Goal: Communication & Community: Answer question/provide support

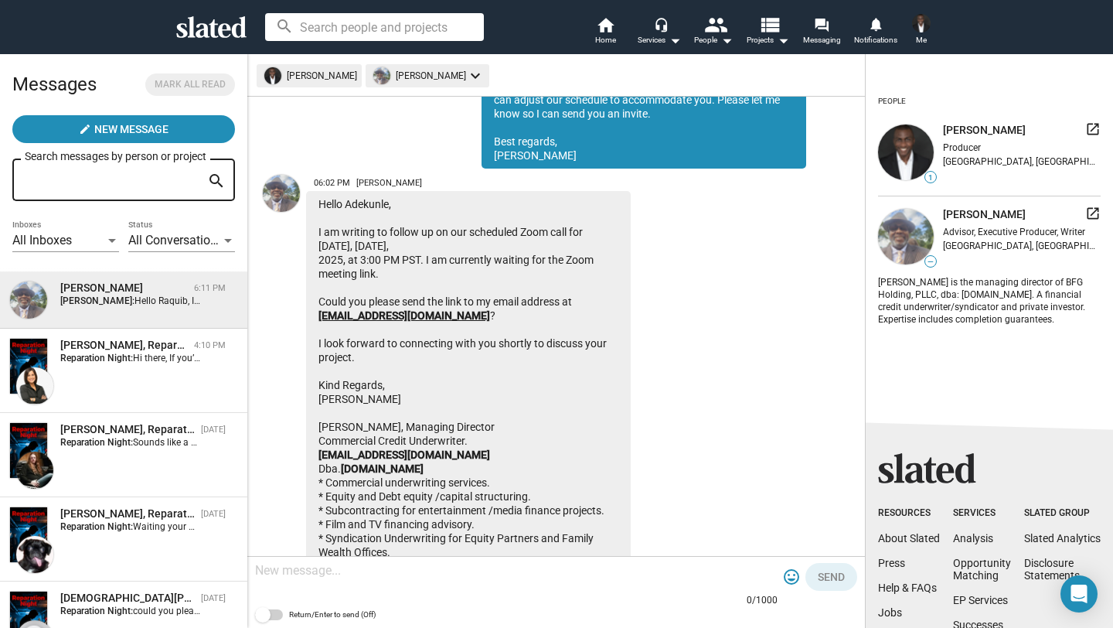
scroll to position [2496, 0]
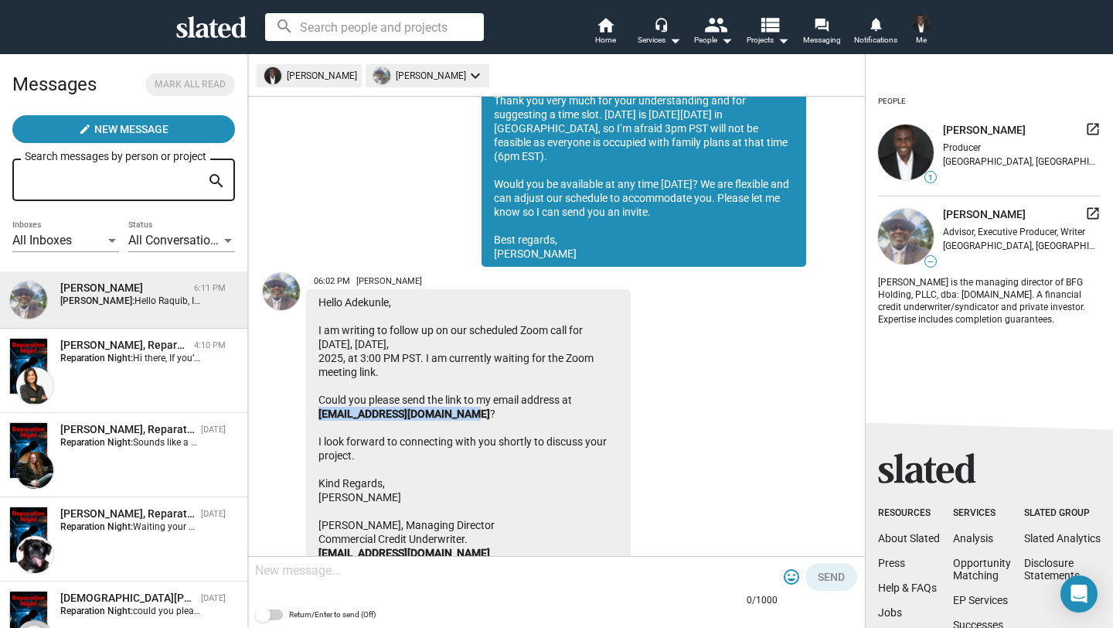
drag, startPoint x: 315, startPoint y: 401, endPoint x: 458, endPoint y: 406, distance: 143.1
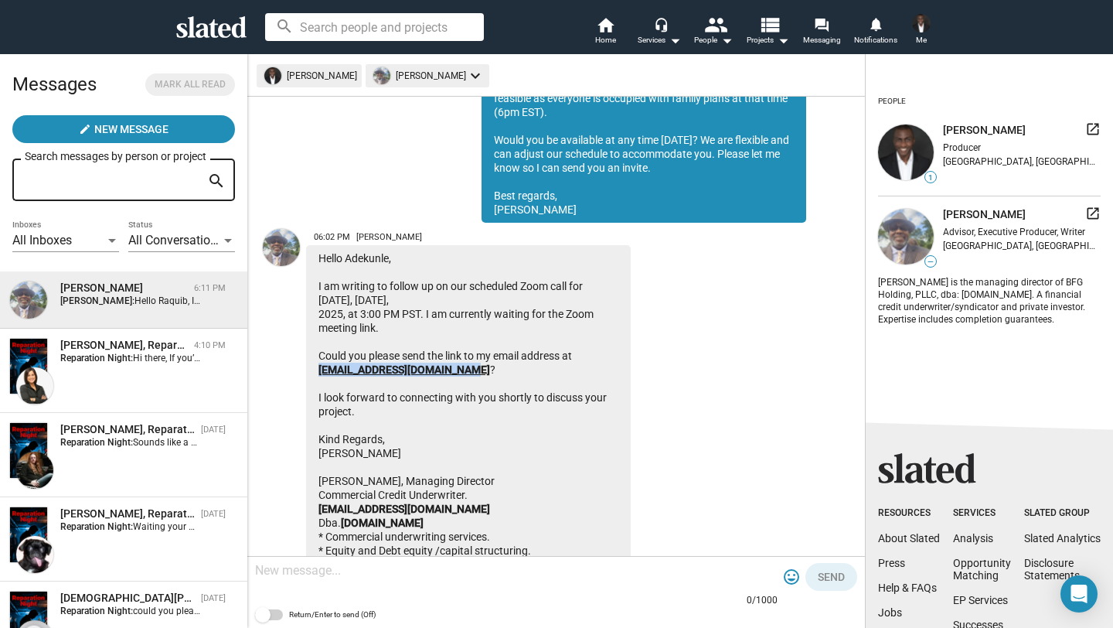
scroll to position [2543, 0]
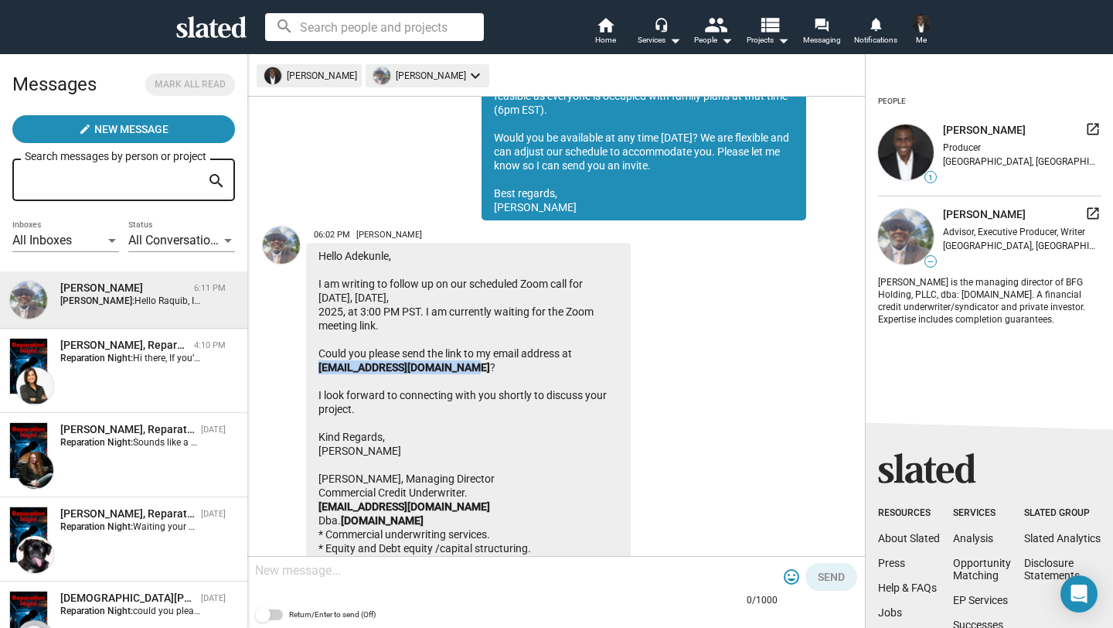
drag, startPoint x: 407, startPoint y: 440, endPoint x: 321, endPoint y: 440, distance: 85.8
copy div "[PERSON_NAME]"
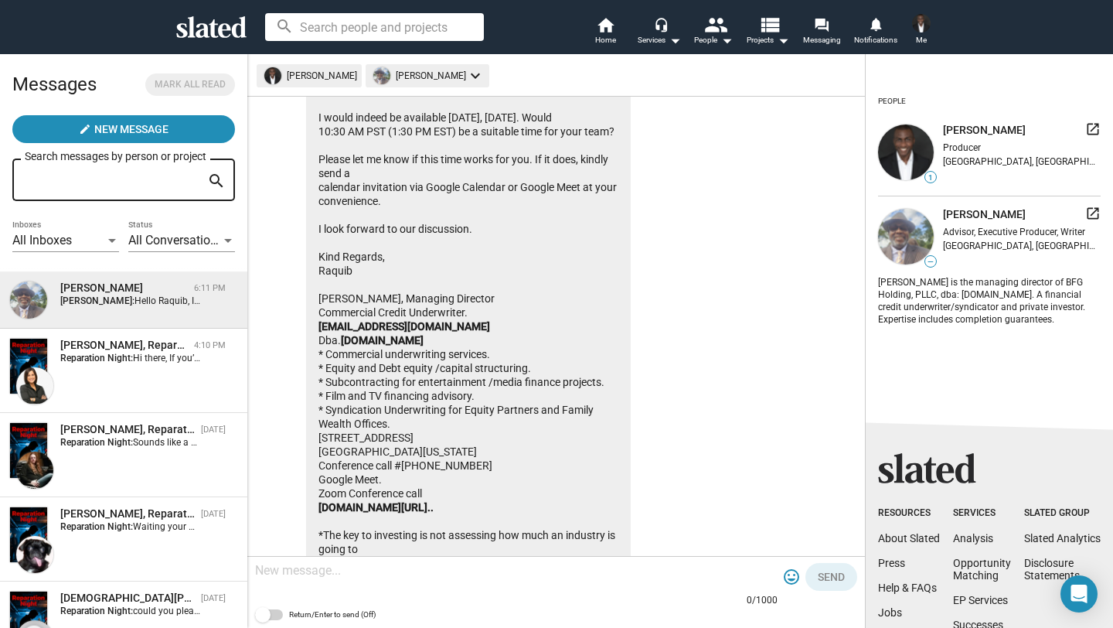
scroll to position [3871, 0]
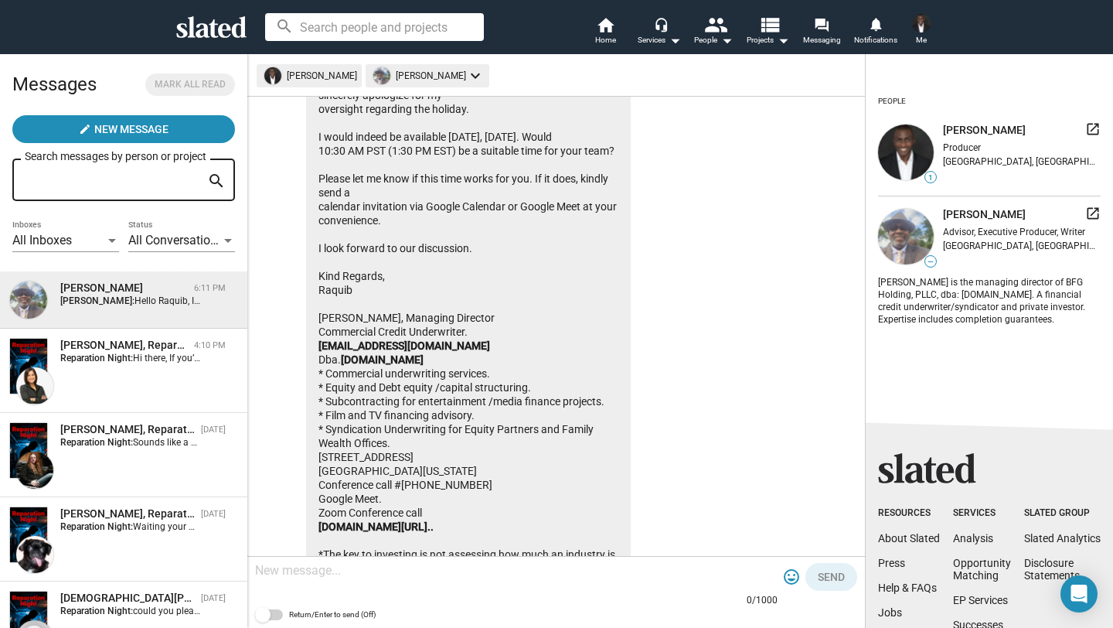
click at [451, 575] on textarea at bounding box center [516, 570] width 522 height 15
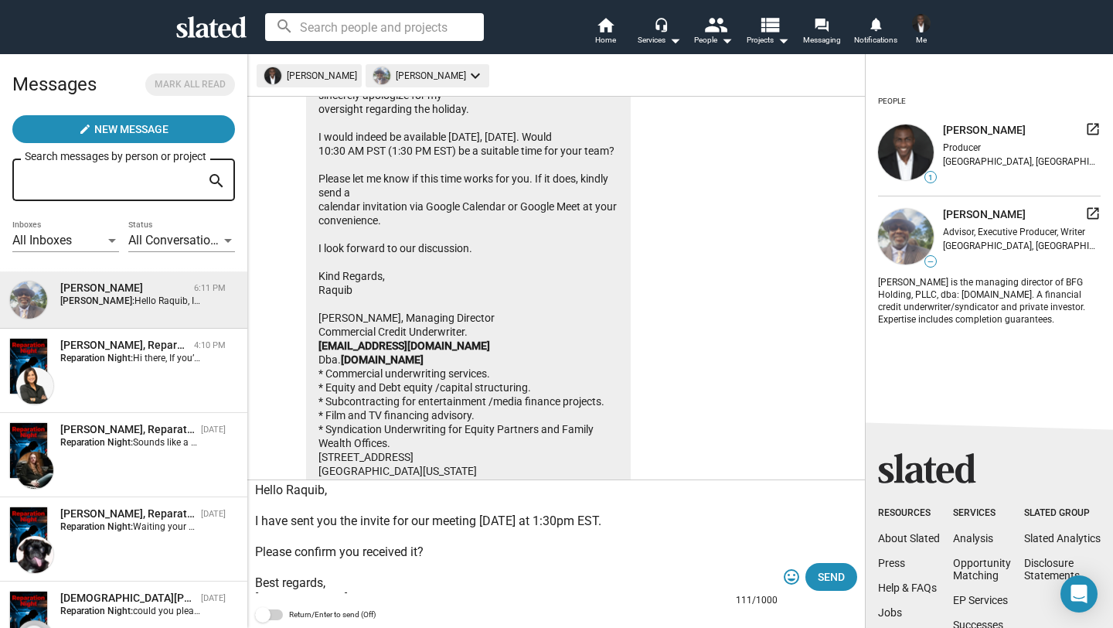
scroll to position [0, 0]
click at [361, 526] on textarea "Hello Raquib, I have sent you the invite for our meeting tomorrow at 1:30pm EST…" at bounding box center [516, 539] width 522 height 108
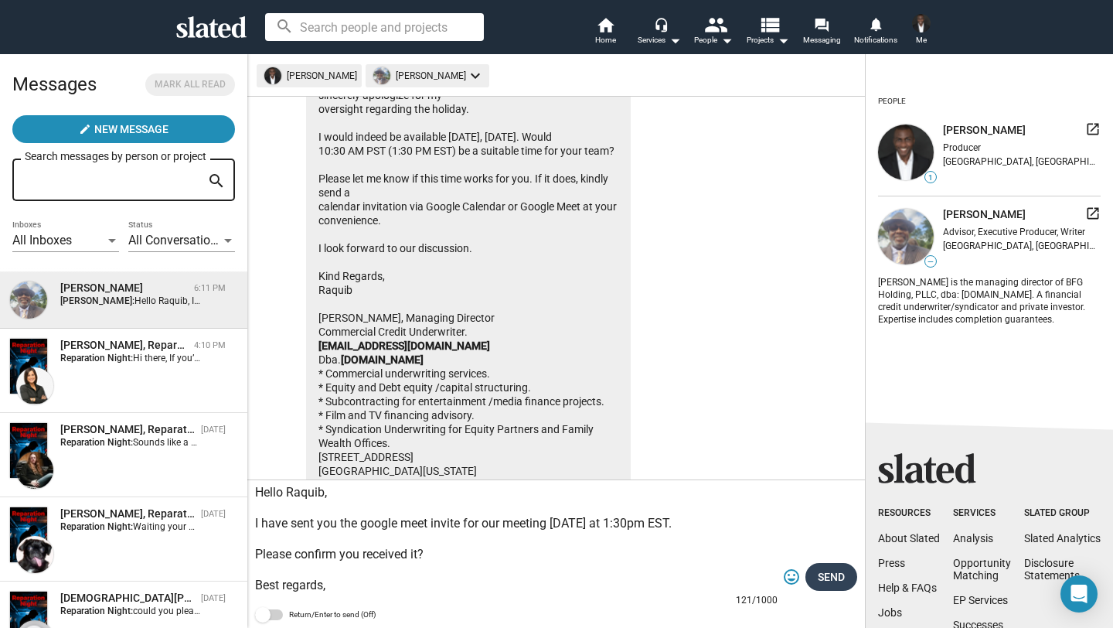
type textarea "Hello Raquib, I have sent you the google meet invite for our meeting [DATE] at …"
click at [830, 570] on span "Send" at bounding box center [831, 577] width 27 height 28
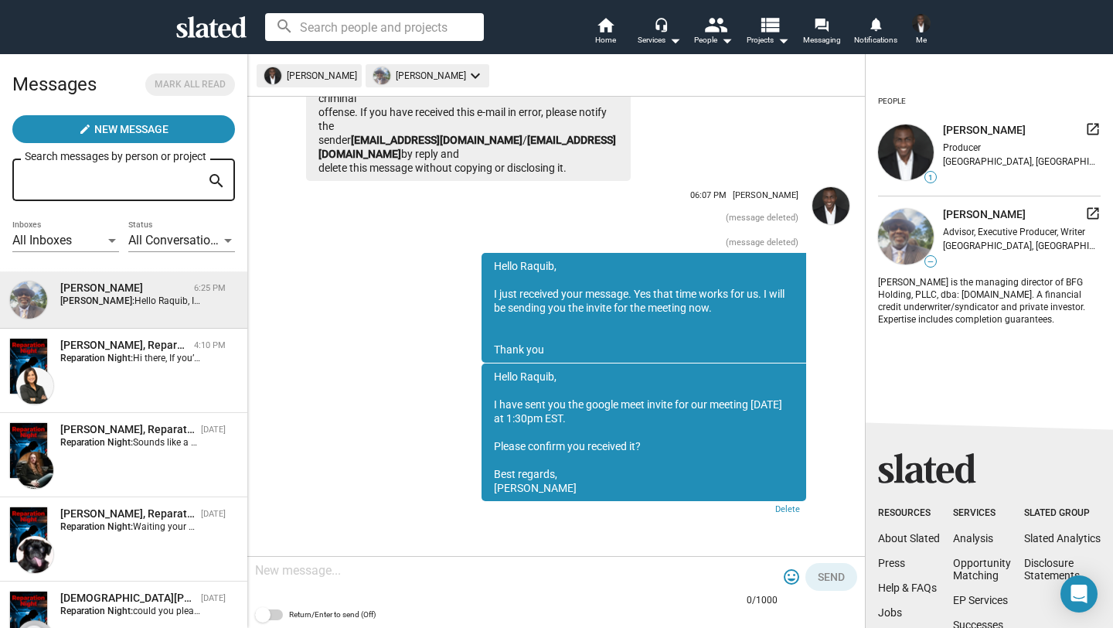
scroll to position [4881, 0]
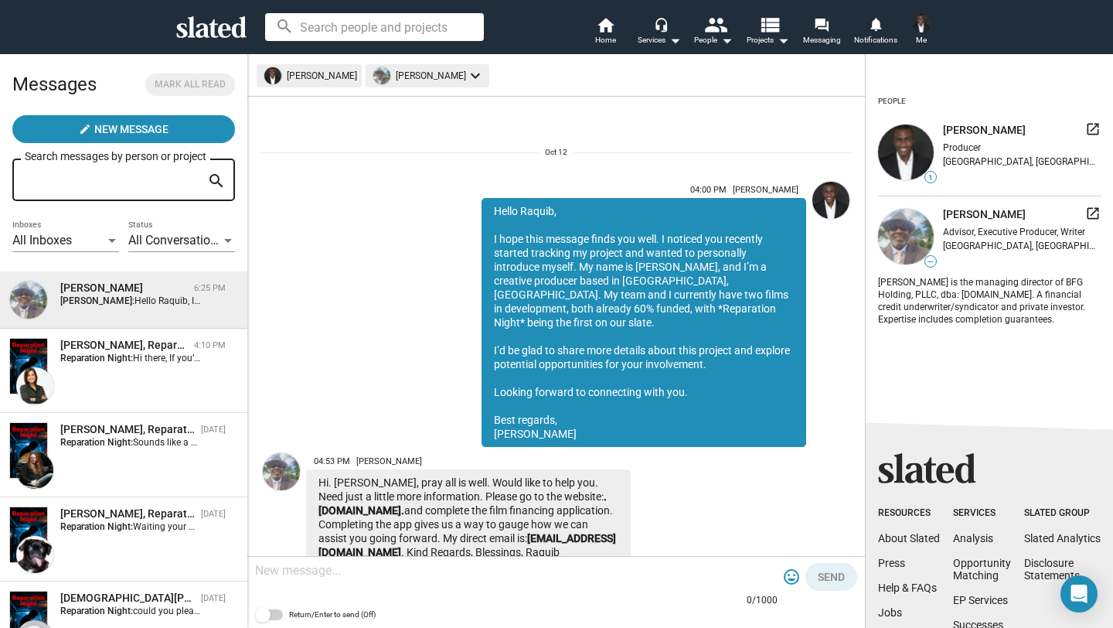
scroll to position [4884, 0]
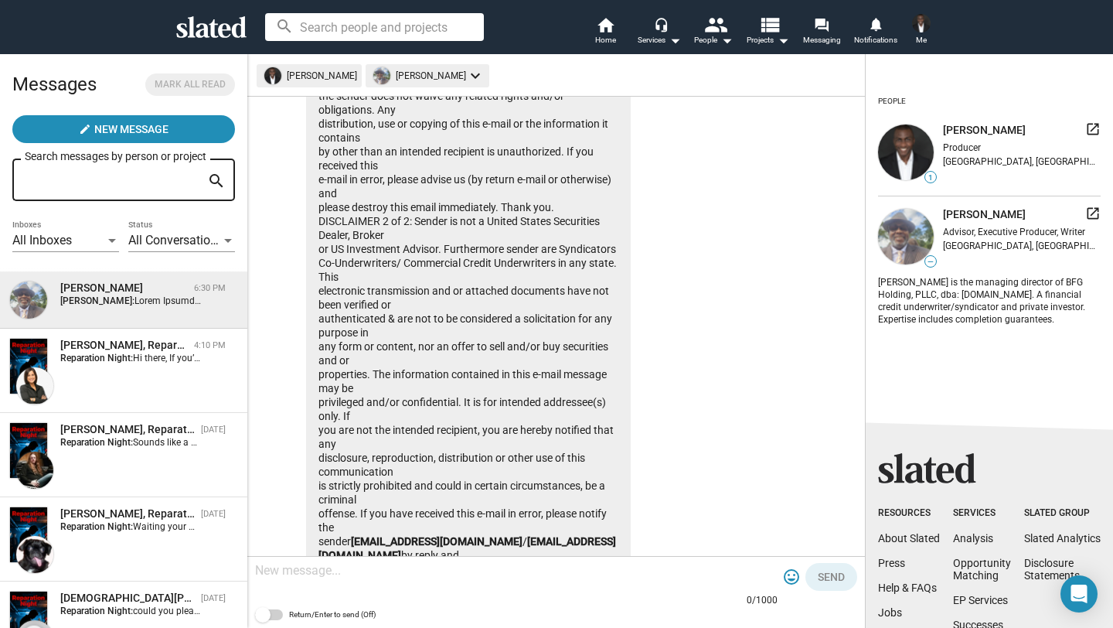
scroll to position [5942, 0]
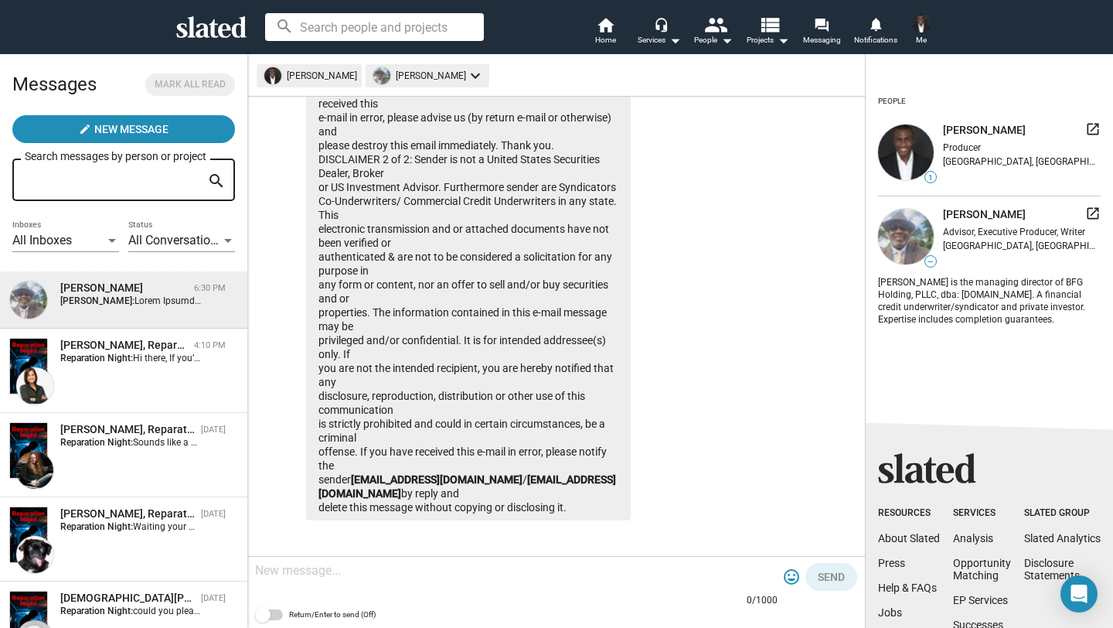
click at [549, 573] on textarea at bounding box center [516, 570] width 522 height 15
type textarea "L"
type textarea "T"
